Goal: Check status: Check status

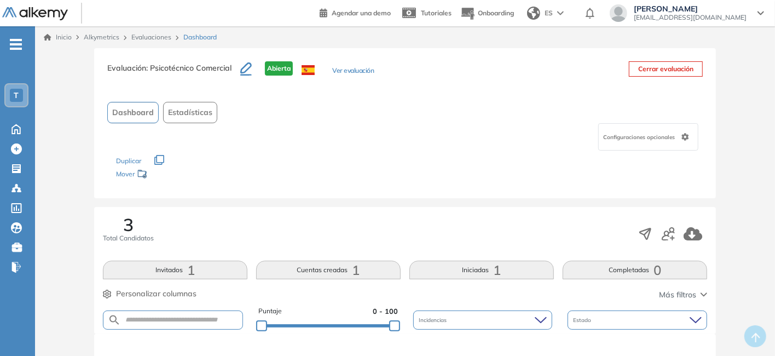
click at [367, 73] on button "Ver evaluación" at bounding box center [353, 71] width 42 height 11
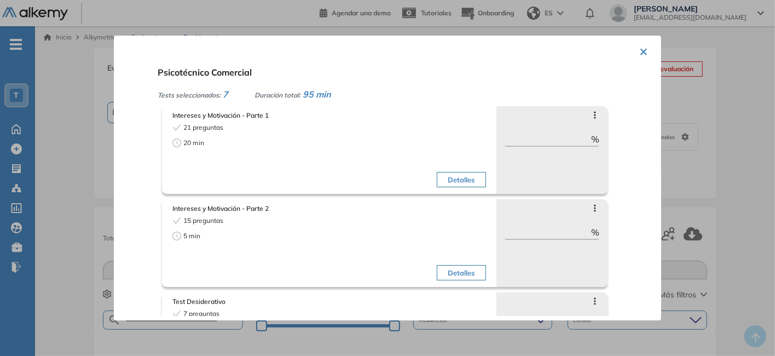
click at [468, 173] on button "Detalles" at bounding box center [461, 179] width 49 height 15
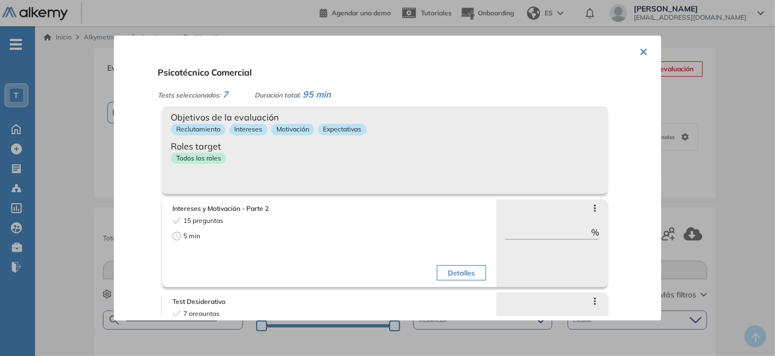
click at [506, 89] on div "Tests seleccionados: 7 Duración total: 95 min" at bounding box center [401, 94] width 486 height 13
click at [502, 82] on div "Psicotécnico Comercial Tests seleccionados: 7 Duración total: 95 min Intereses …" at bounding box center [400, 188] width 495 height 255
click at [292, 177] on div "Objetivos de la evaluación Reclutamiento Intereses Motivación Expectativas Role…" at bounding box center [385, 150] width 446 height 88
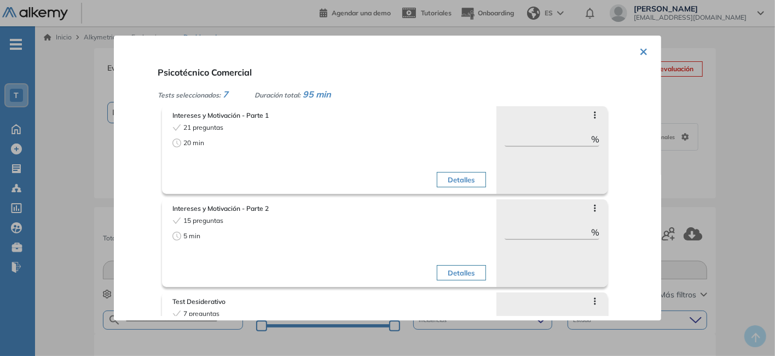
click at [591, 116] on icon at bounding box center [595, 115] width 9 height 9
click at [557, 82] on div "Psicotécnico Comercial Tests seleccionados: 7 Duración total: 95 min Intereses …" at bounding box center [400, 188] width 495 height 255
click at [272, 206] on span "Intereses y Motivación - Parte 2" at bounding box center [329, 209] width 314 height 10
click at [643, 50] on button "×" at bounding box center [643, 50] width 9 height 21
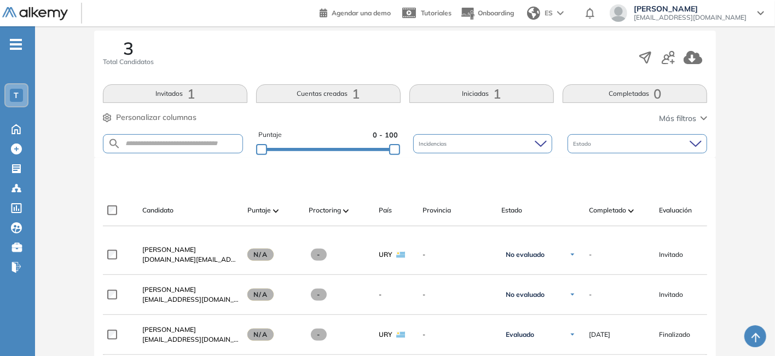
scroll to position [274, 0]
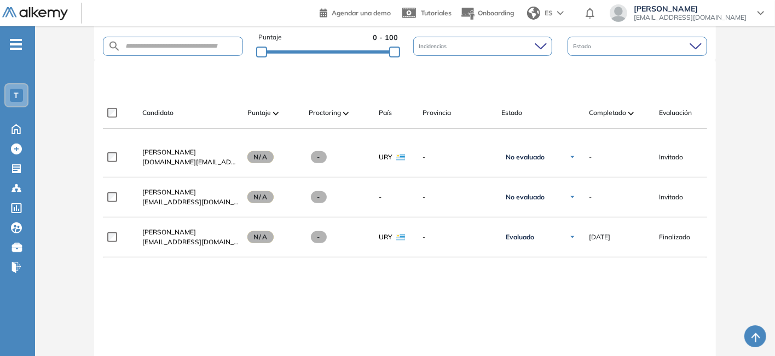
click at [190, 234] on span "[PERSON_NAME]" at bounding box center [169, 232] width 54 height 8
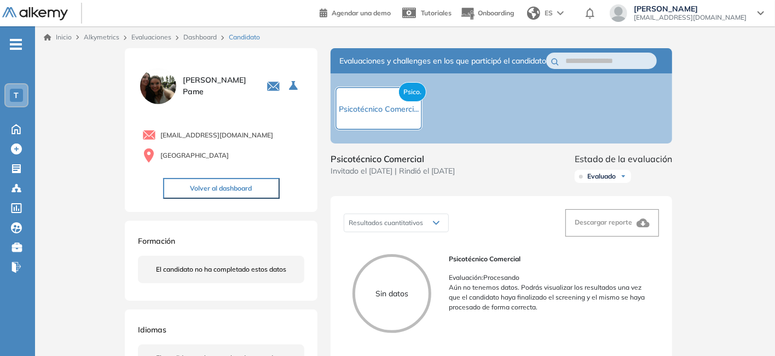
click at [215, 34] on link "Dashboard" at bounding box center [199, 37] width 33 height 8
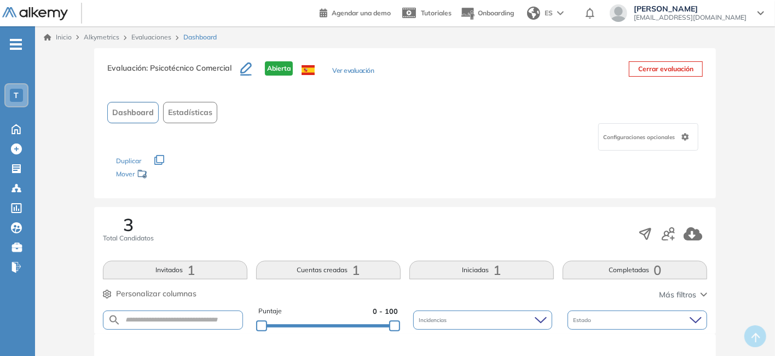
click at [190, 113] on span "Estadísticas" at bounding box center [190, 112] width 44 height 11
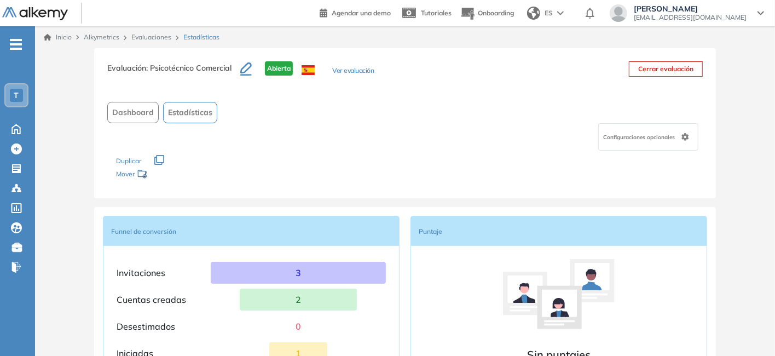
scroll to position [55, 0]
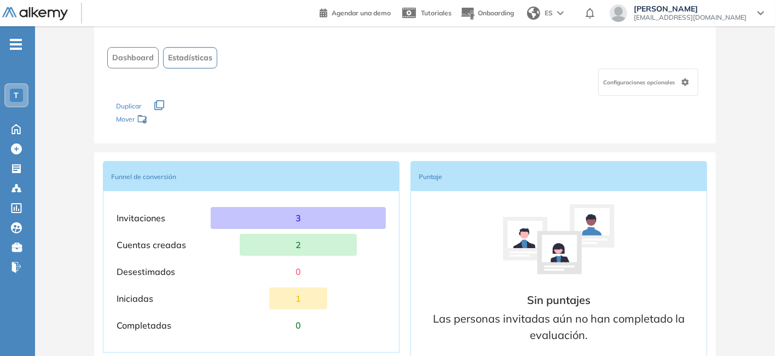
click at [298, 299] on p "1" at bounding box center [298, 298] width 14 height 22
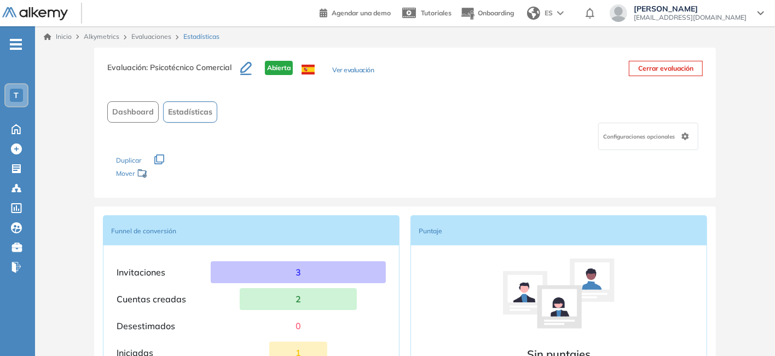
scroll to position [0, 0]
click at [127, 117] on span "Dashboard" at bounding box center [133, 112] width 42 height 11
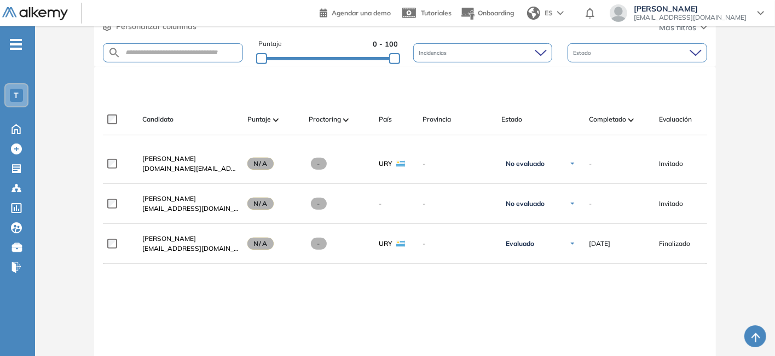
scroll to position [274, 0]
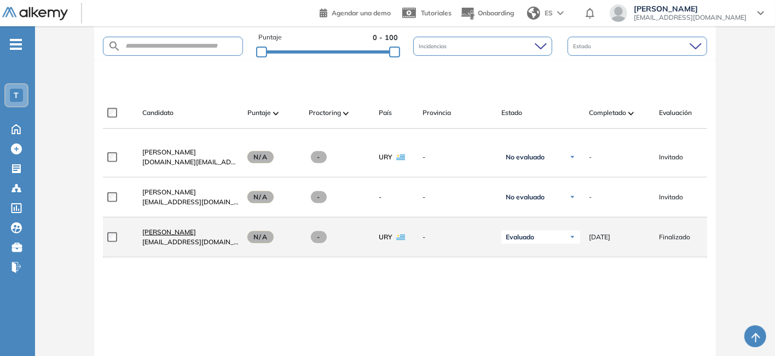
click at [186, 230] on span "[PERSON_NAME]" at bounding box center [169, 232] width 54 height 8
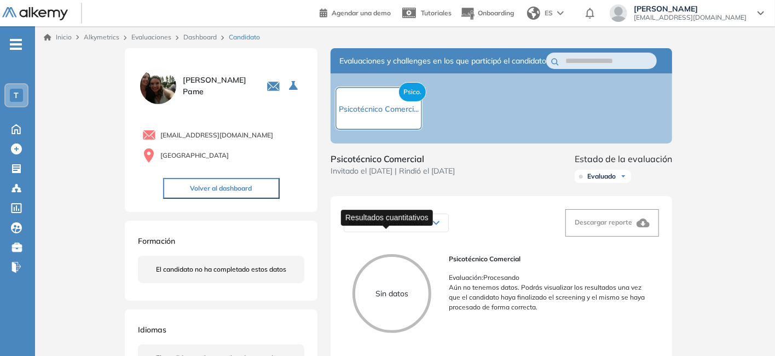
click at [407, 227] on span "Resultados cuantitativos" at bounding box center [386, 222] width 74 height 8
